Goal: Task Accomplishment & Management: Manage account settings

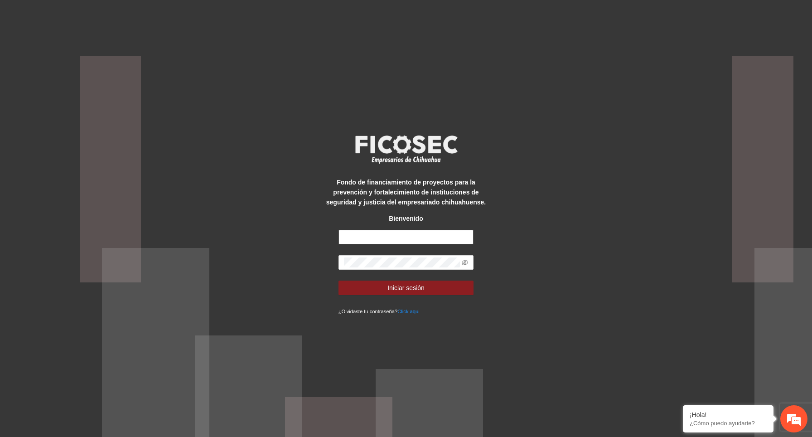
type input "**********"
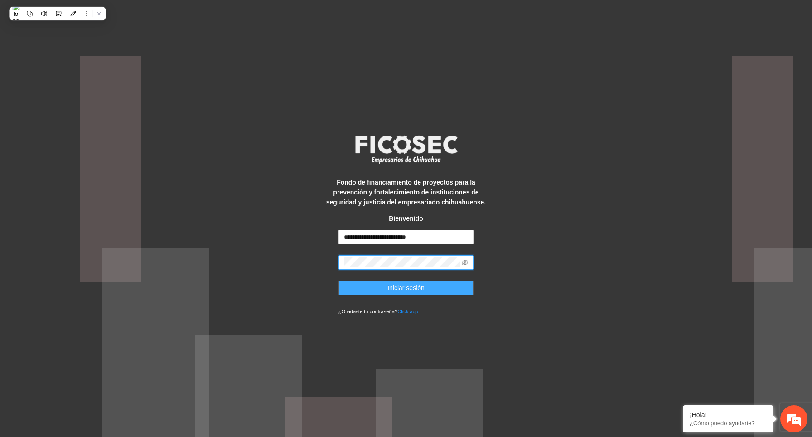
click at [380, 287] on button "Iniciar sesión" at bounding box center [407, 288] width 136 height 15
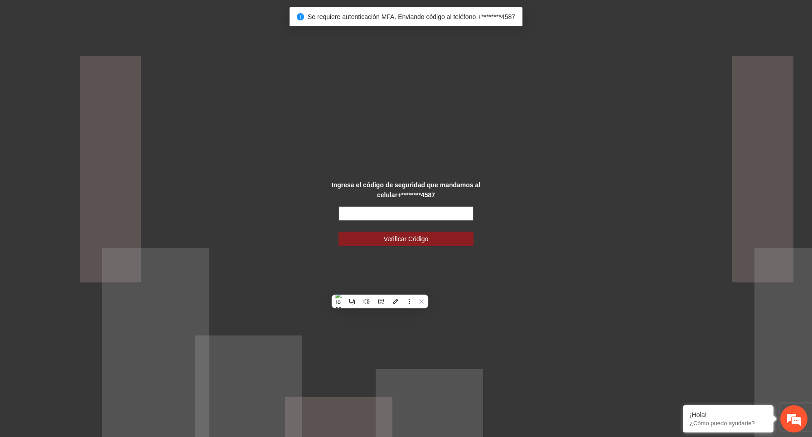
click at [408, 210] on input "text" at bounding box center [407, 213] width 136 height 15
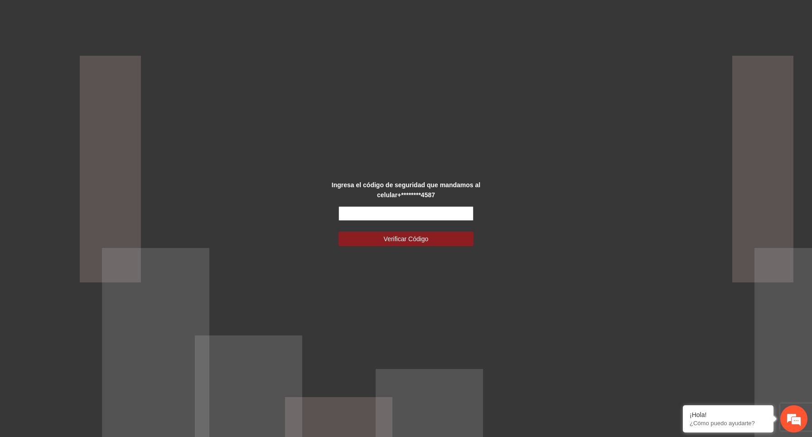
click at [439, 207] on input "text" at bounding box center [407, 213] width 136 height 15
paste input "******"
type input "******"
click at [438, 239] on button "Verificar Código" at bounding box center [407, 239] width 136 height 15
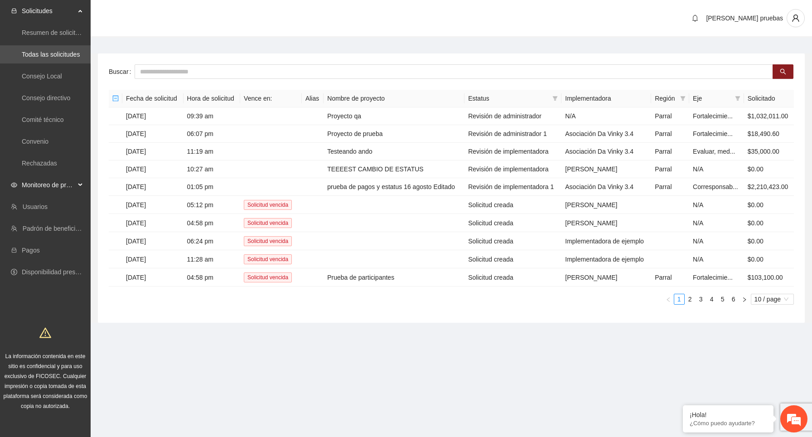
click at [69, 182] on span "Monitoreo de proyectos" at bounding box center [48, 185] width 53 height 18
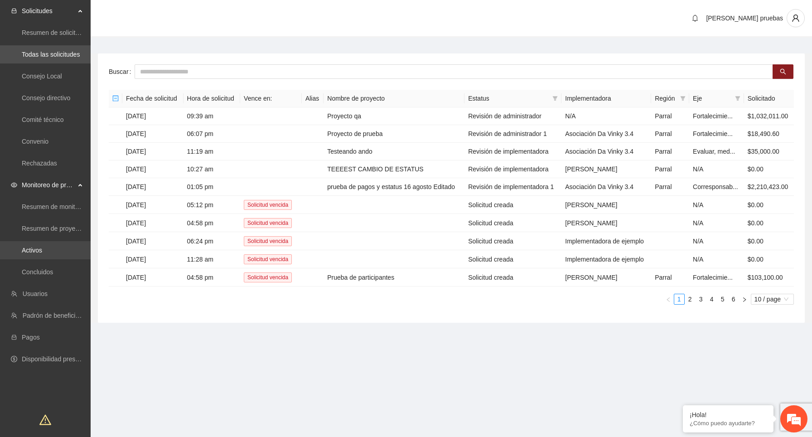
click at [42, 247] on link "Activos" at bounding box center [32, 250] width 20 height 7
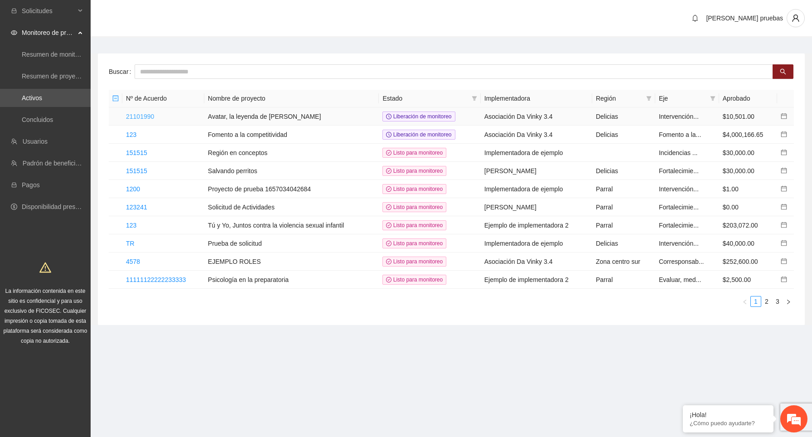
click at [154, 116] on link "21101990" at bounding box center [140, 116] width 28 height 7
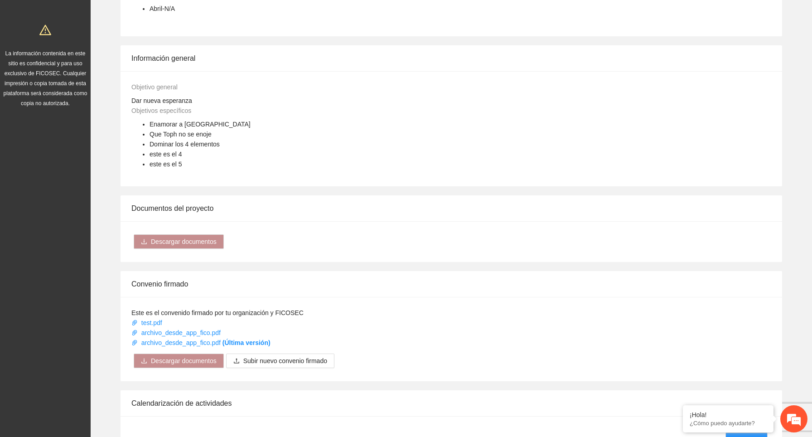
scroll to position [656, 0]
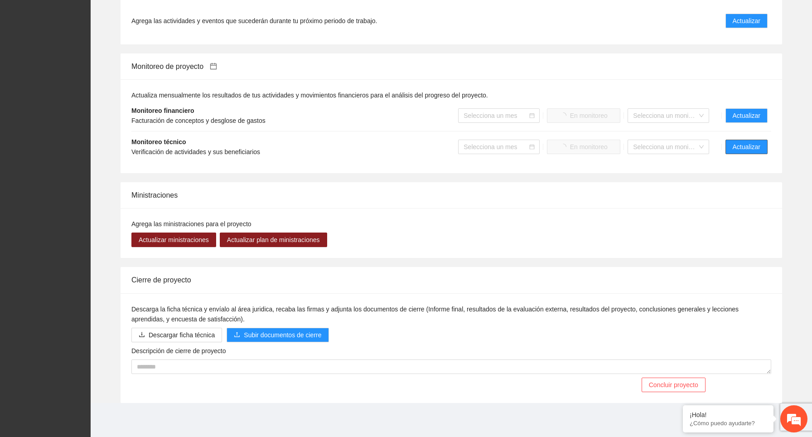
click at [753, 145] on span "Actualizar" at bounding box center [747, 147] width 28 height 10
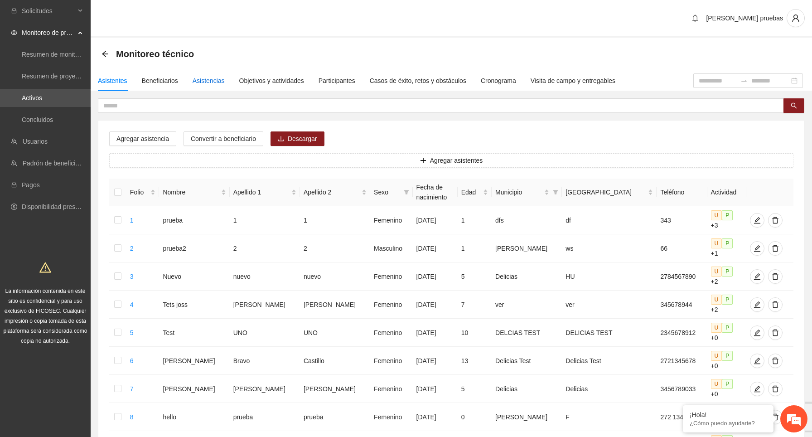
click at [204, 79] on div "Asistencias" at bounding box center [209, 81] width 32 height 10
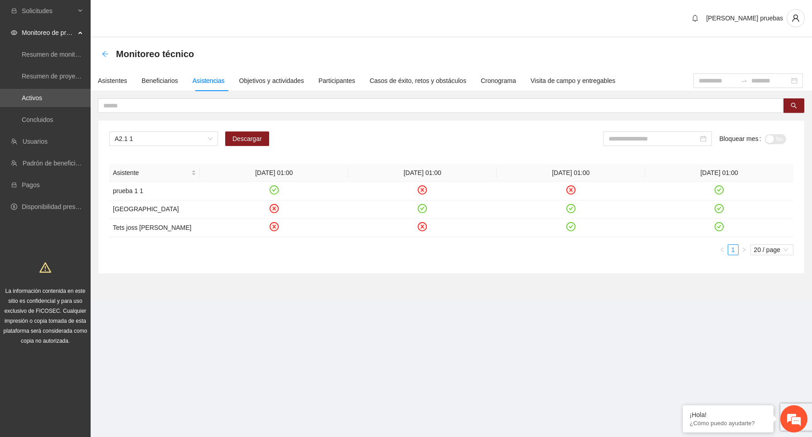
click at [106, 53] on icon "arrow-left" at bounding box center [105, 53] width 7 height 7
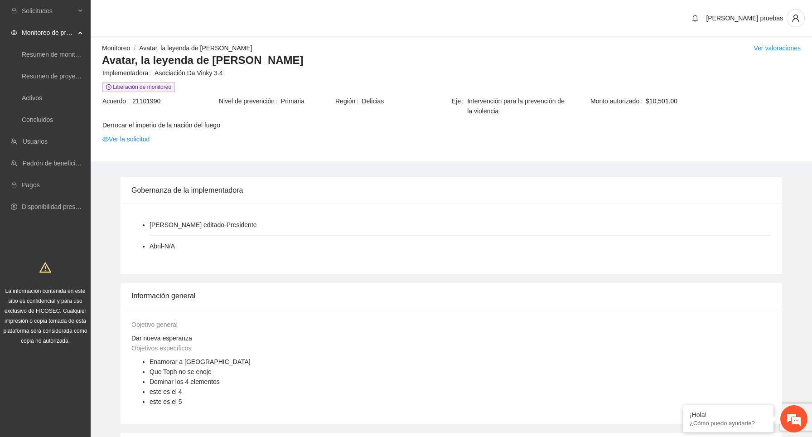
click at [111, 45] on link "Monitoreo" at bounding box center [116, 47] width 28 height 7
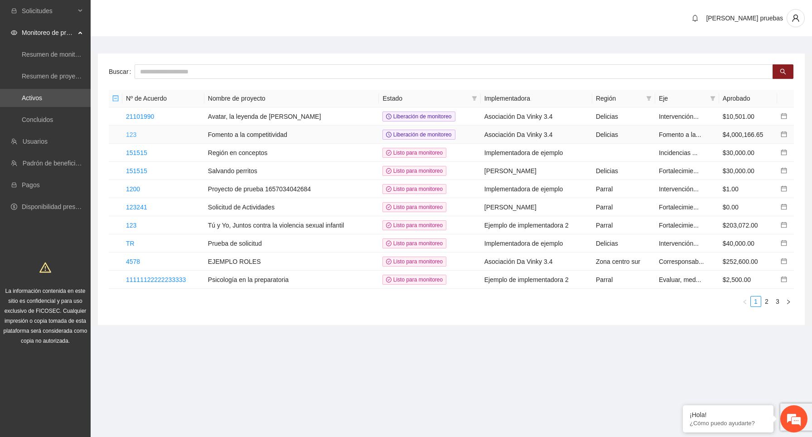
click at [132, 133] on link "123" at bounding box center [131, 134] width 10 height 7
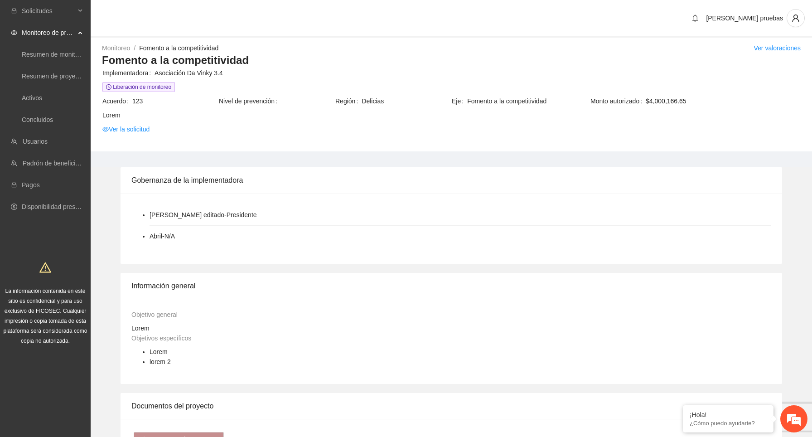
scroll to position [606, 0]
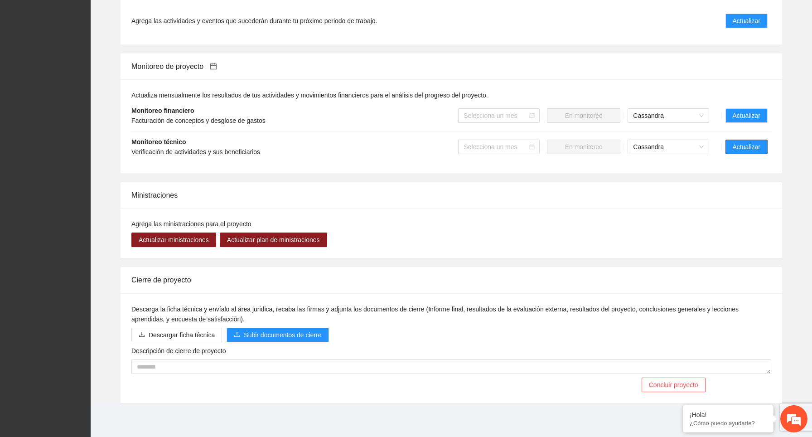
click at [754, 150] on span "Actualizar" at bounding box center [747, 147] width 28 height 10
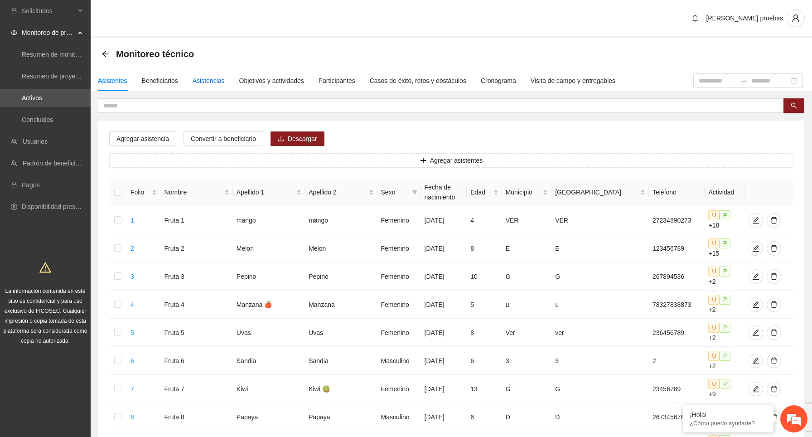
click at [209, 80] on div "Asistencias" at bounding box center [209, 81] width 32 height 10
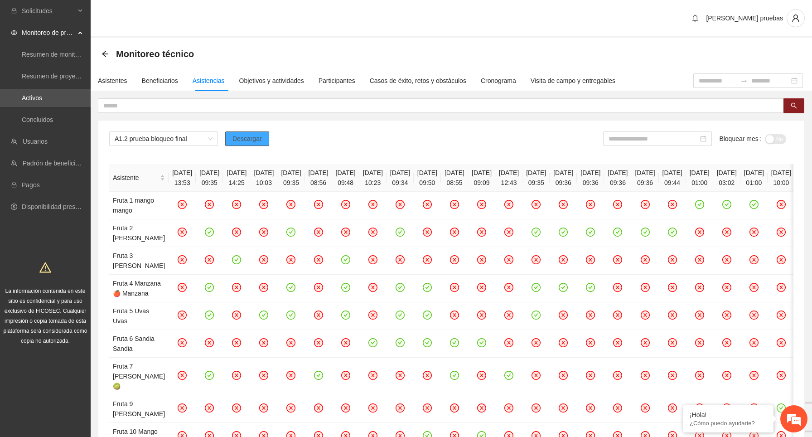
click at [261, 142] on span "Descargar" at bounding box center [247, 139] width 29 height 10
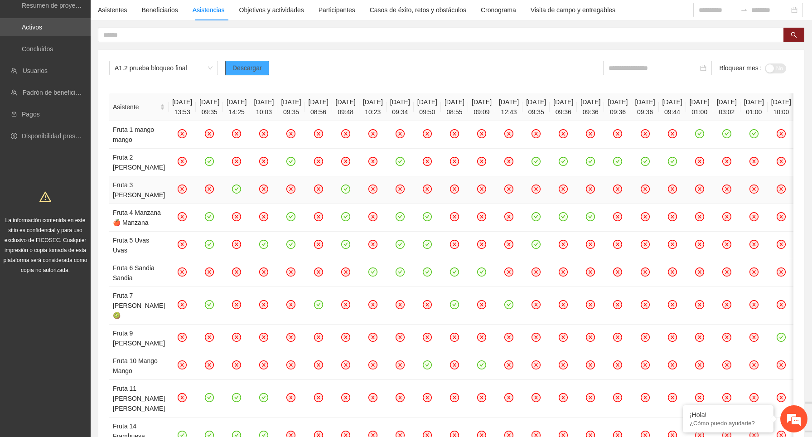
scroll to position [76, 0]
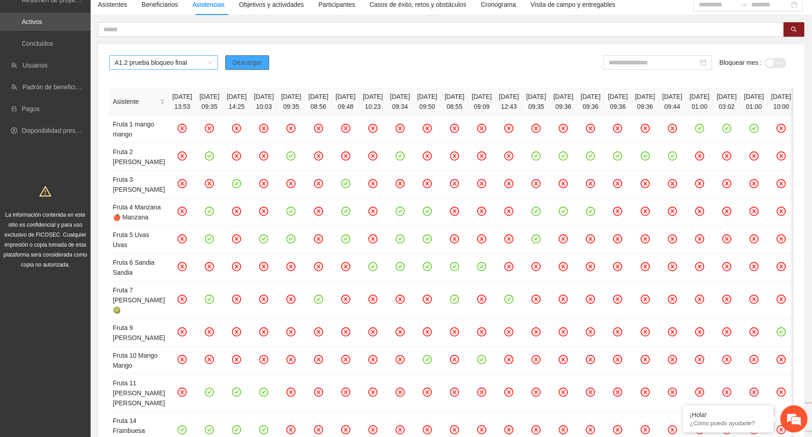
click at [205, 65] on span "A1.2 prueba bloqueo final" at bounding box center [164, 63] width 98 height 14
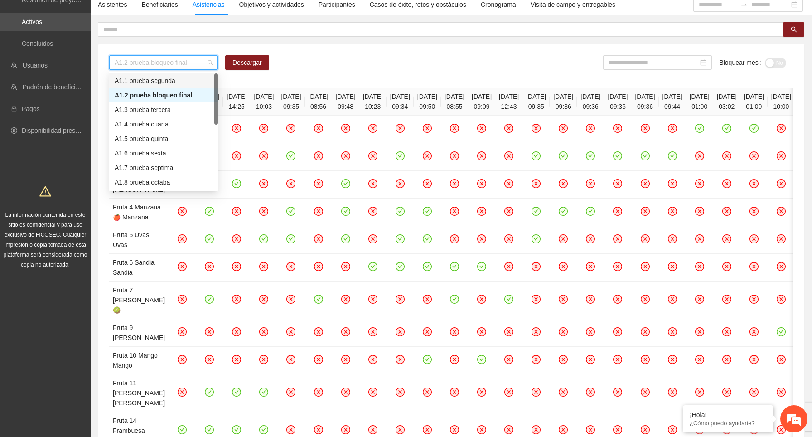
click at [186, 83] on div "A1.1 prueba segunda" at bounding box center [164, 81] width 98 height 10
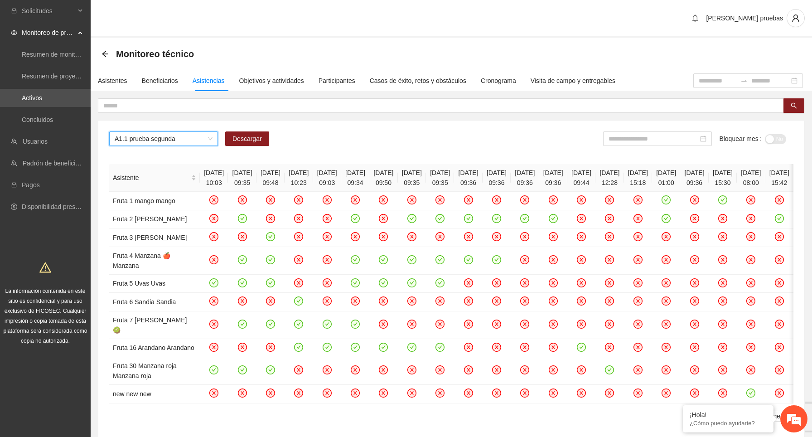
click at [209, 141] on span "A1.1 prueba segunda" at bounding box center [164, 139] width 98 height 14
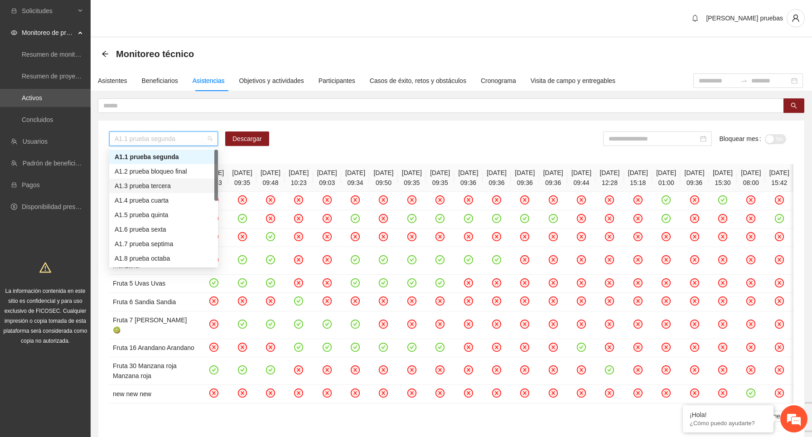
click at [187, 188] on div "A1.3 prueba tercera" at bounding box center [164, 186] width 98 height 10
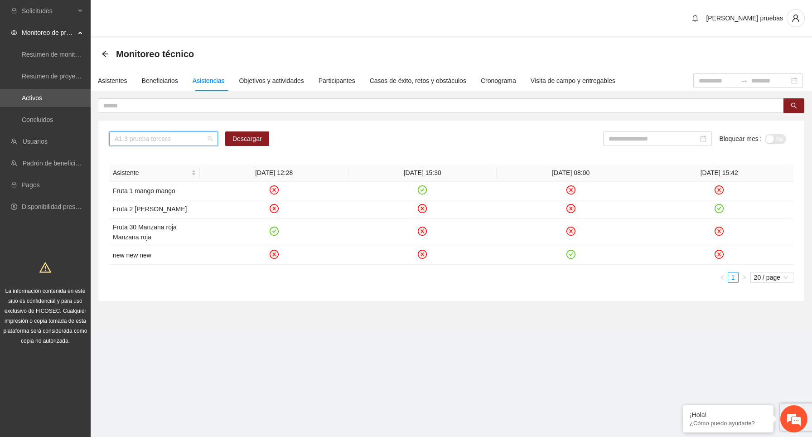
click at [208, 137] on span "A1.3 prueba tercera" at bounding box center [164, 139] width 98 height 14
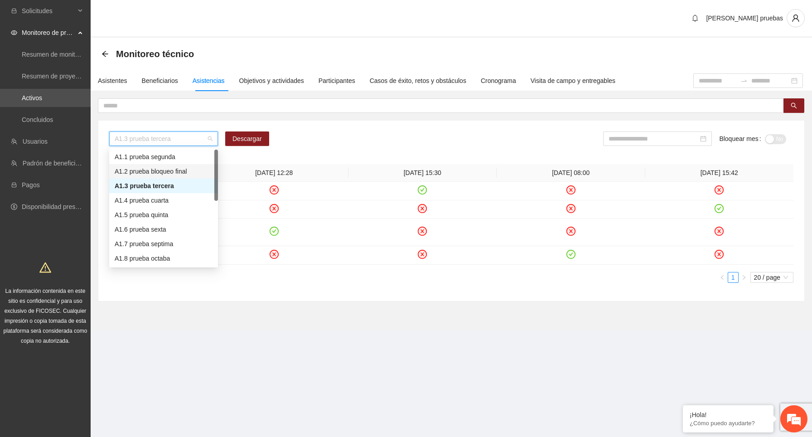
click at [184, 169] on div "A1.2 prueba bloqueo final" at bounding box center [164, 171] width 98 height 10
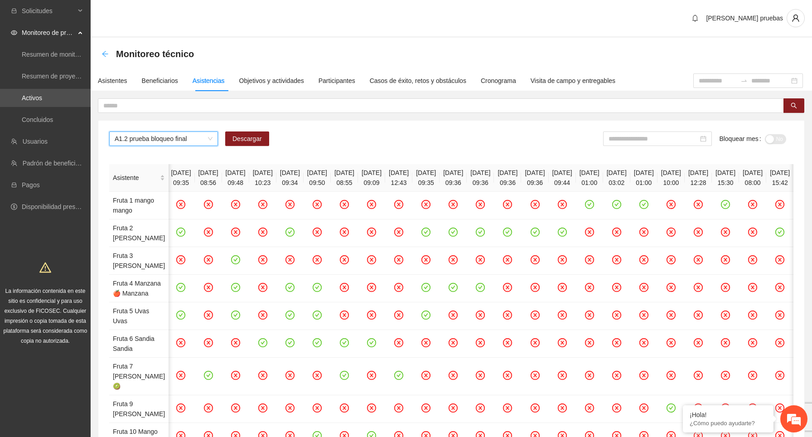
click at [105, 53] on icon "arrow-left" at bounding box center [105, 53] width 7 height 7
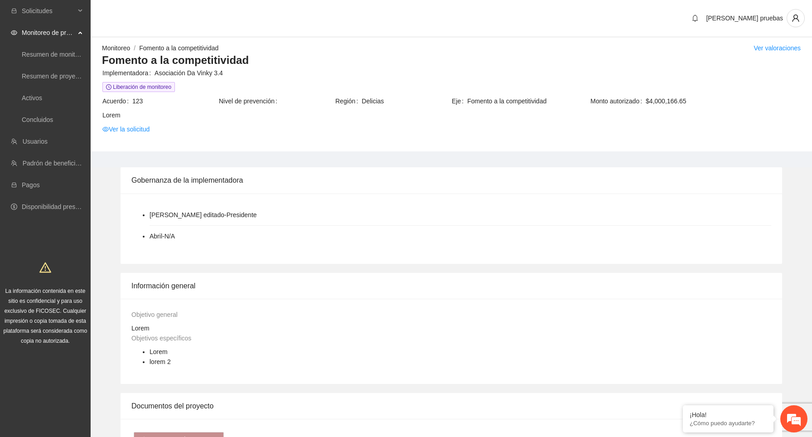
click at [117, 46] on link "Monitoreo" at bounding box center [116, 47] width 28 height 7
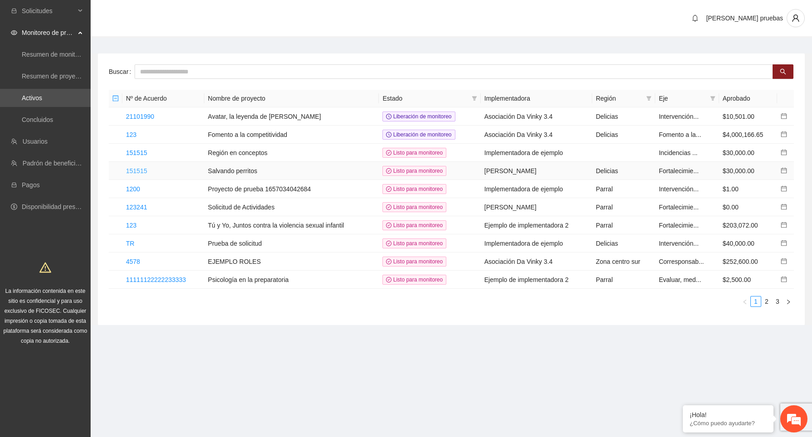
click at [136, 170] on link "151515" at bounding box center [136, 170] width 21 height 7
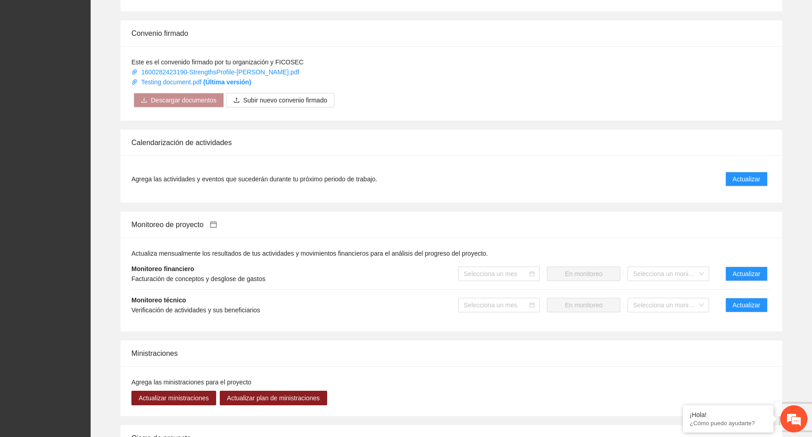
scroll to position [670, 0]
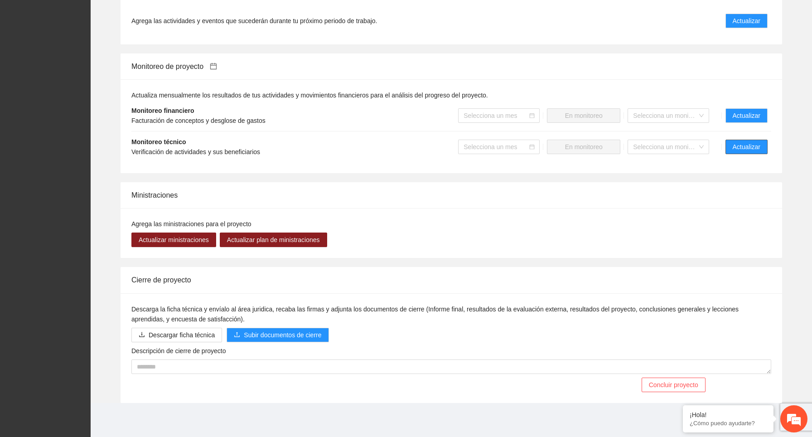
click at [754, 145] on span "Actualizar" at bounding box center [747, 147] width 28 height 10
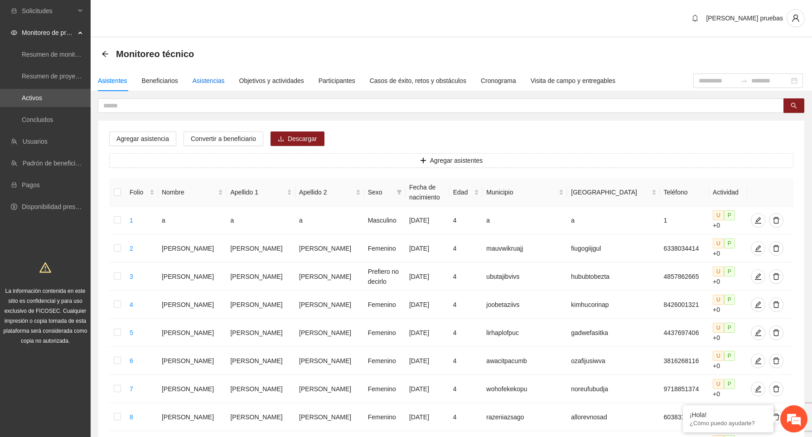
click at [218, 80] on div "Asistencias" at bounding box center [209, 81] width 32 height 10
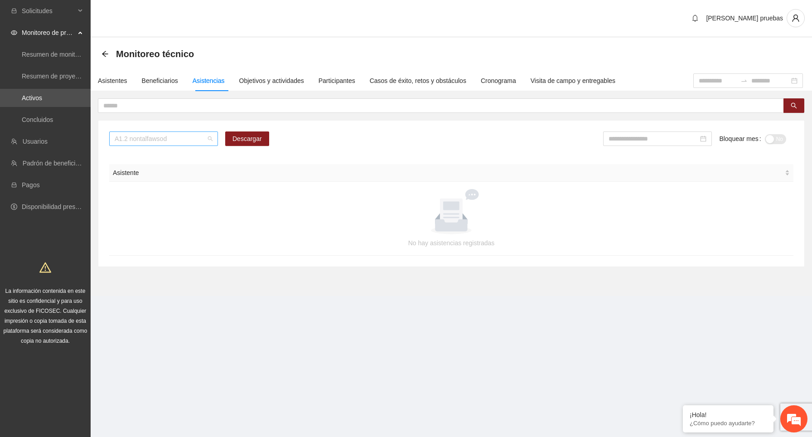
click at [204, 141] on span "A1.2 nontalfawsod" at bounding box center [164, 139] width 98 height 14
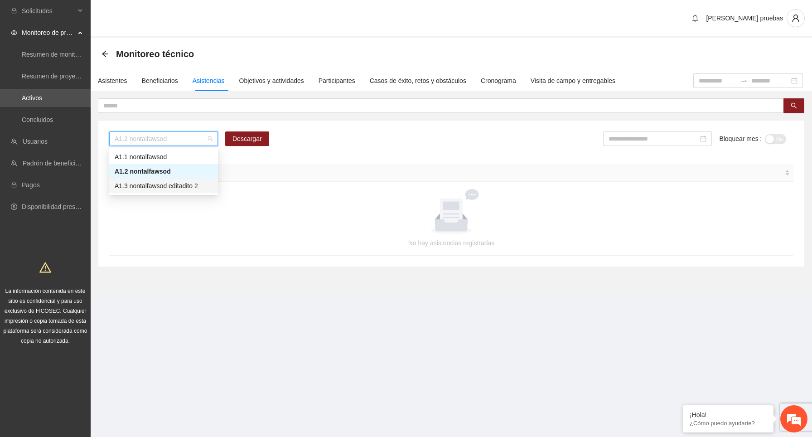
click at [189, 183] on div "A1.3 nontalfawsod editadito 2" at bounding box center [164, 186] width 98 height 10
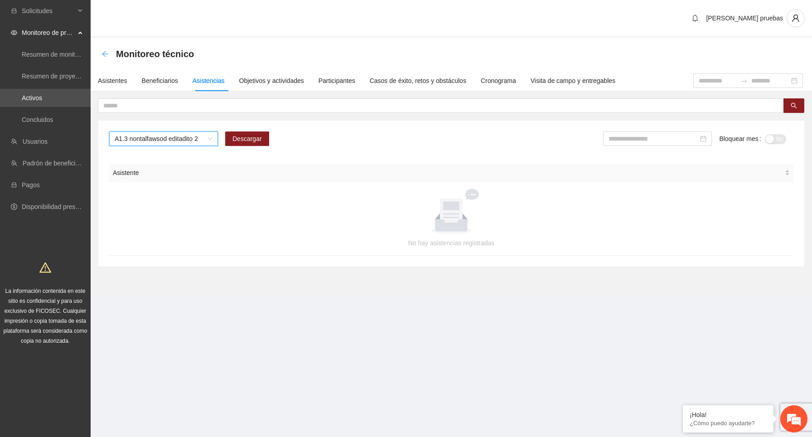
click at [104, 52] on icon "arrow-left" at bounding box center [105, 54] width 6 height 6
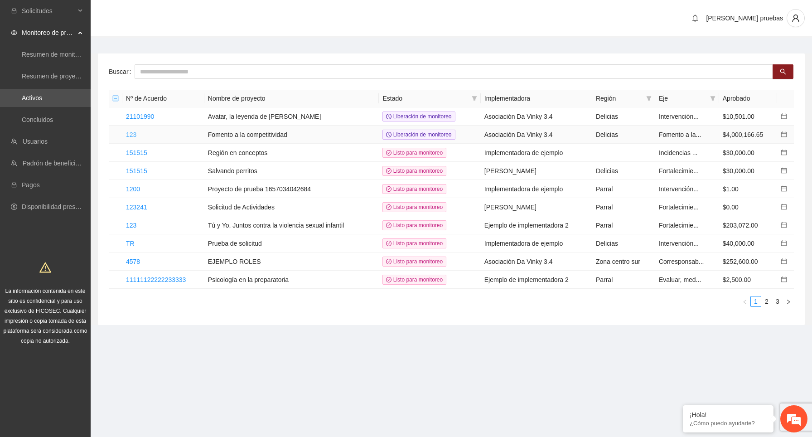
click at [131, 134] on link "123" at bounding box center [131, 134] width 10 height 7
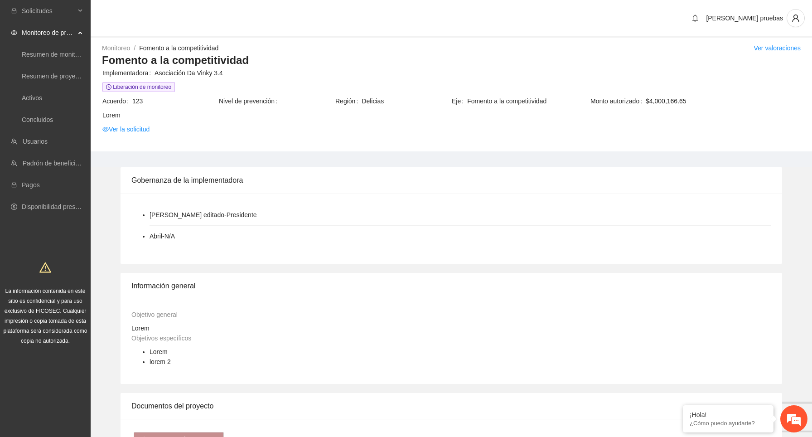
scroll to position [606, 0]
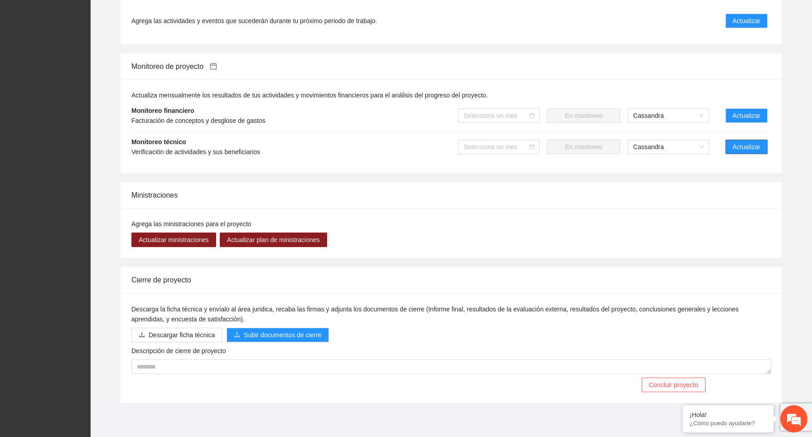
click at [745, 150] on span "Actualizar" at bounding box center [747, 147] width 28 height 10
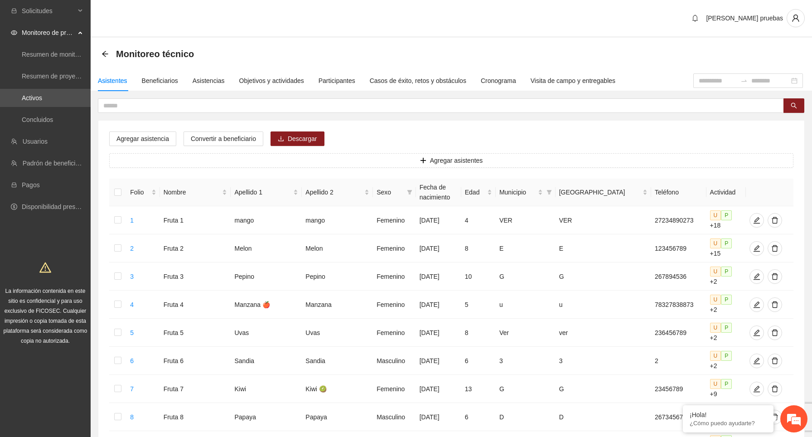
scroll to position [16, 0]
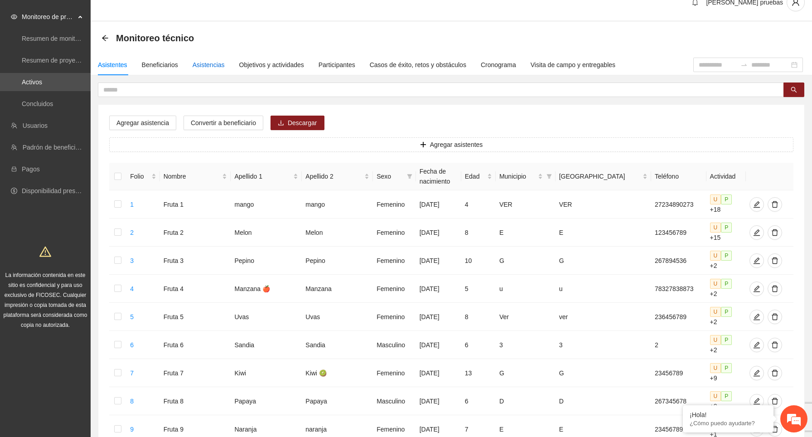
click at [215, 64] on div "Asistencias" at bounding box center [209, 65] width 32 height 10
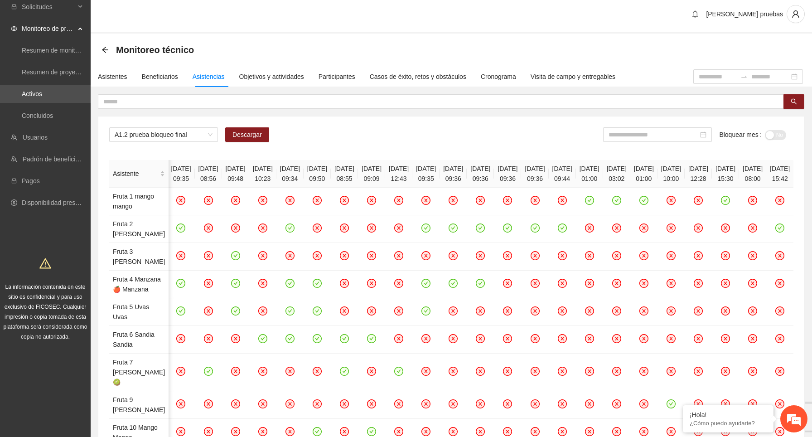
scroll to position [6, 0]
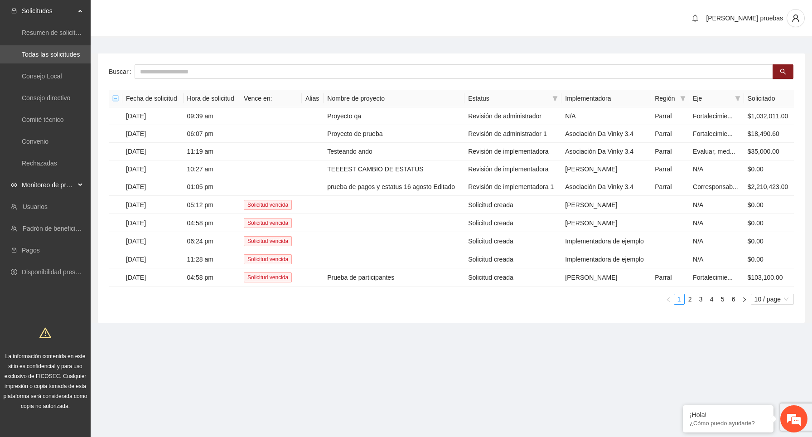
click at [82, 182] on div "Monitoreo de proyectos" at bounding box center [45, 185] width 91 height 18
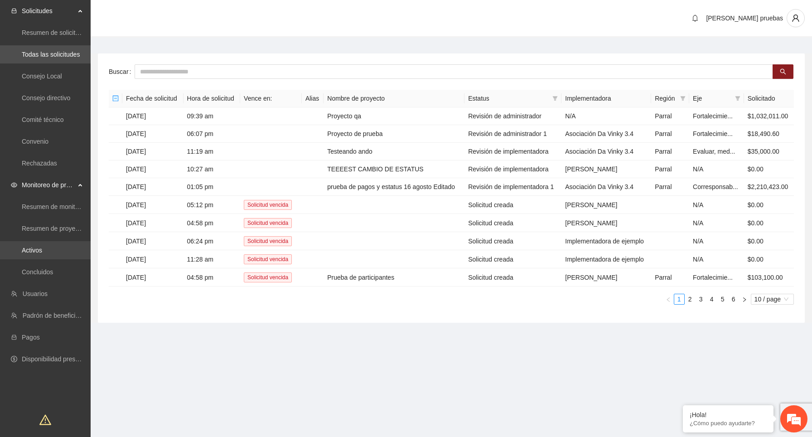
click at [42, 249] on link "Activos" at bounding box center [32, 250] width 20 height 7
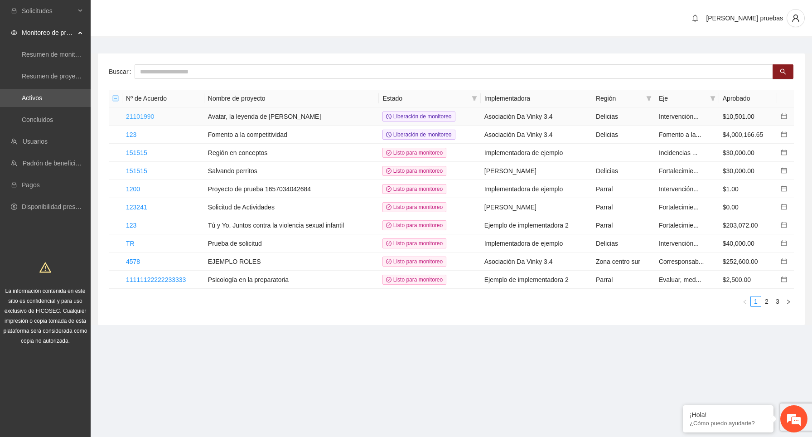
click at [144, 118] on link "21101990" at bounding box center [140, 116] width 28 height 7
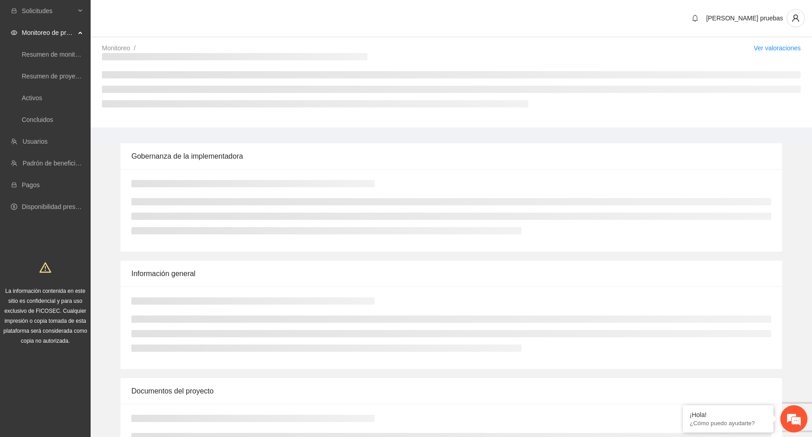
scroll to position [615, 0]
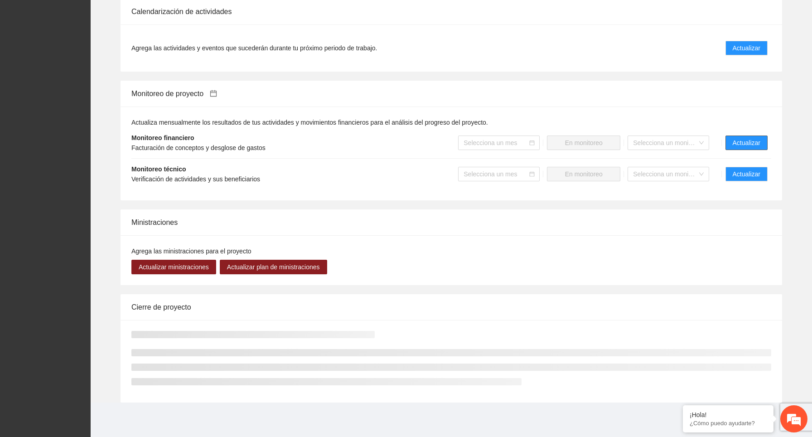
click at [734, 145] on span "Actualizar" at bounding box center [747, 143] width 28 height 10
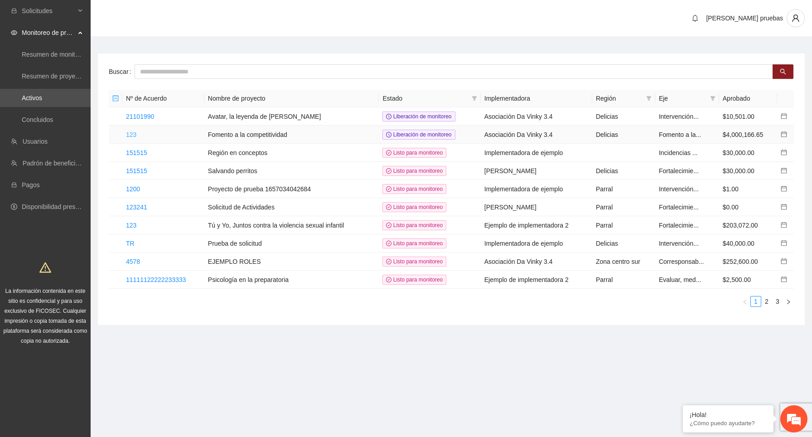
click at [131, 135] on link "123" at bounding box center [131, 134] width 10 height 7
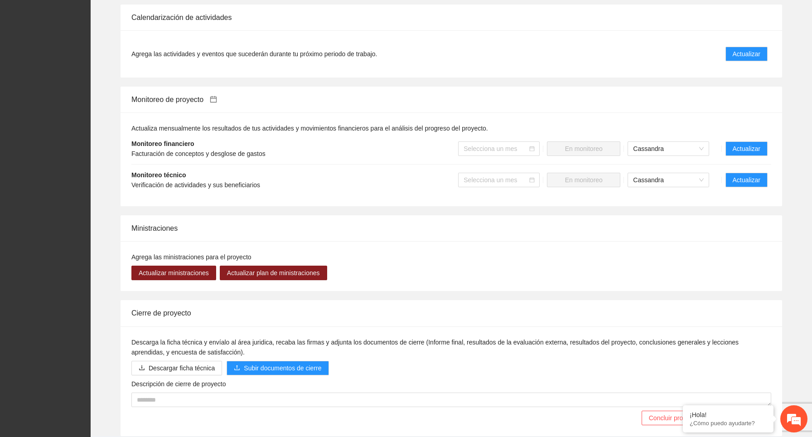
scroll to position [606, 0]
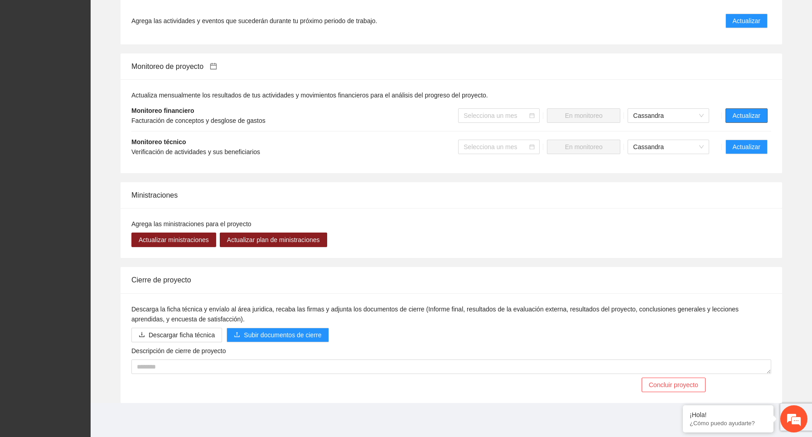
click at [737, 119] on span "Actualizar" at bounding box center [747, 116] width 28 height 10
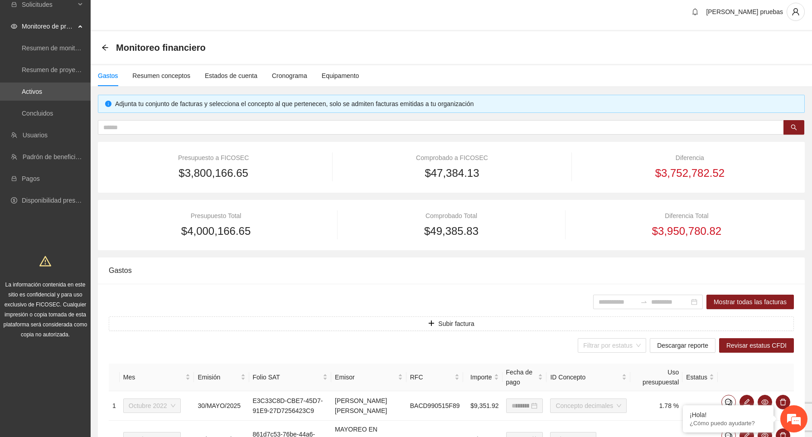
scroll to position [142, 0]
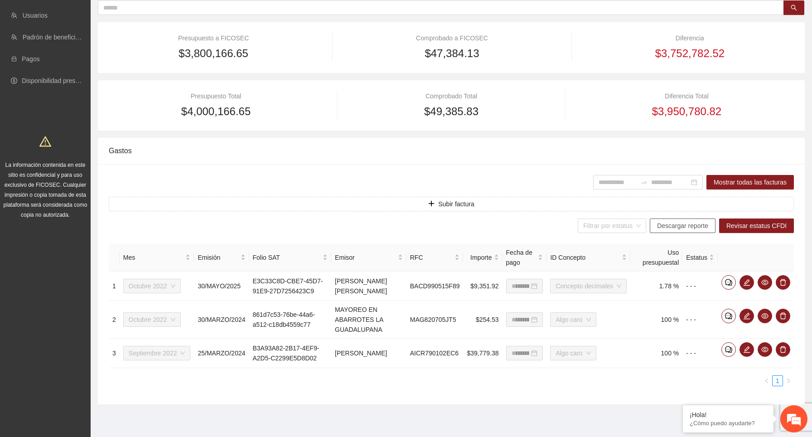
click at [689, 221] on span "Descargar reporte" at bounding box center [682, 226] width 51 height 10
click at [765, 280] on icon "eye" at bounding box center [764, 282] width 7 height 5
